Goal: Find contact information: Obtain details needed to contact an individual or organization

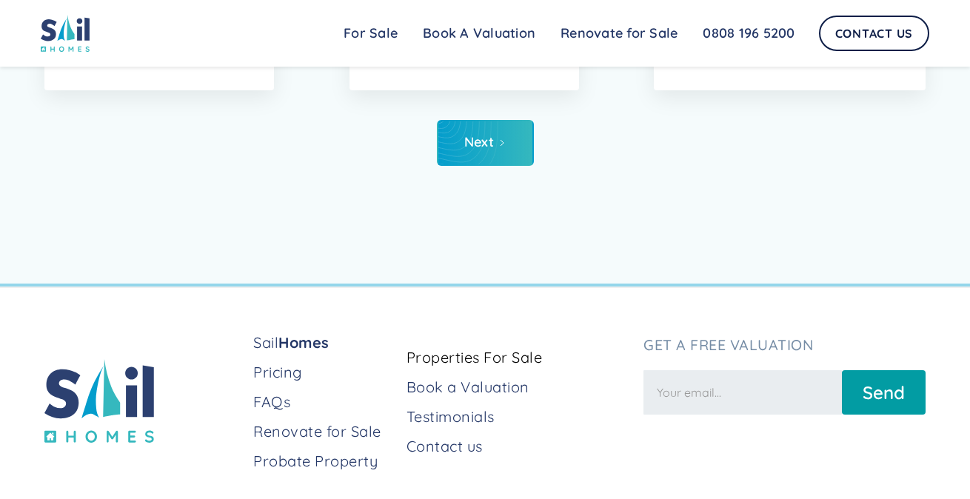
scroll to position [6738, 0]
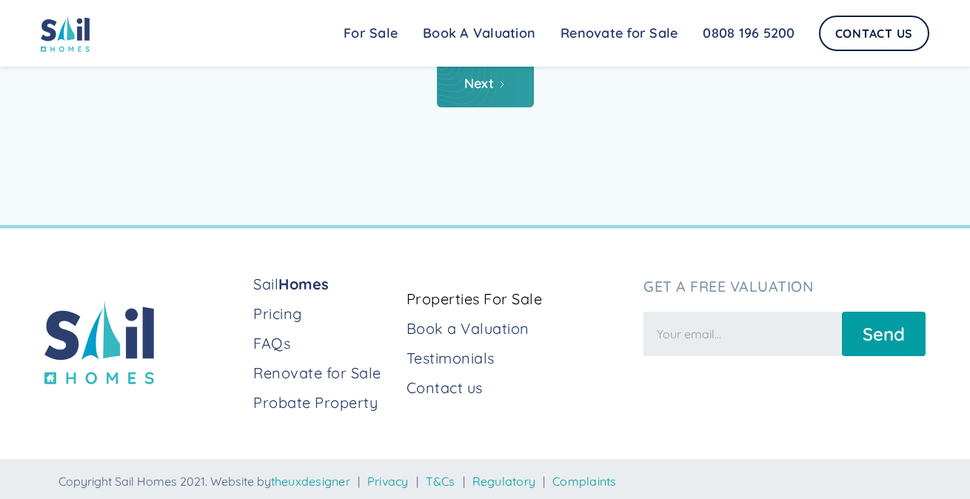
click at [463, 107] on link "Next" at bounding box center [485, 84] width 97 height 46
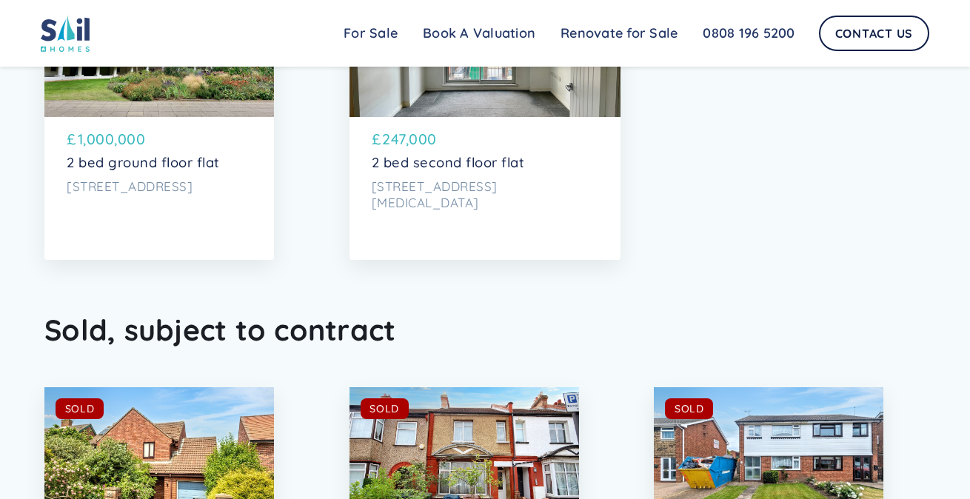
scroll to position [5479, 0]
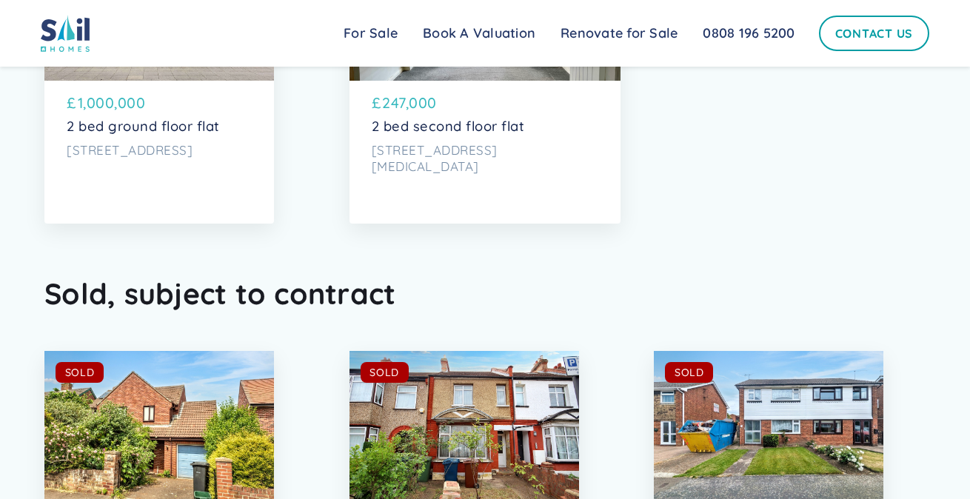
click at [868, 22] on link "Contact Us" at bounding box center [874, 34] width 111 height 36
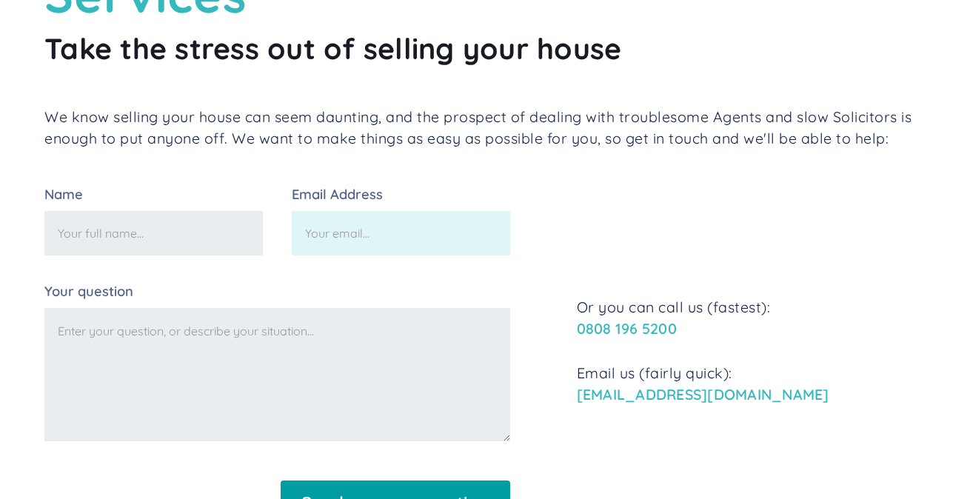
scroll to position [444, 0]
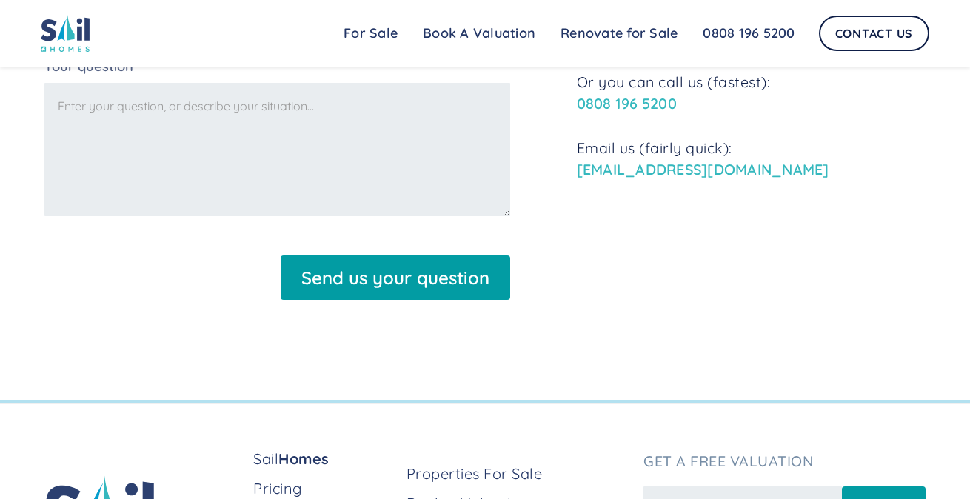
click at [727, 170] on link "[EMAIL_ADDRESS][DOMAIN_NAME]" at bounding box center [703, 169] width 252 height 19
click at [745, 168] on p "Email us (fairly quick): [EMAIL_ADDRESS][DOMAIN_NAME]" at bounding box center [751, 159] width 349 height 44
click at [582, 175] on link "hello@sailhomes.co.uk" at bounding box center [703, 169] width 252 height 19
